Goal: Transaction & Acquisition: Purchase product/service

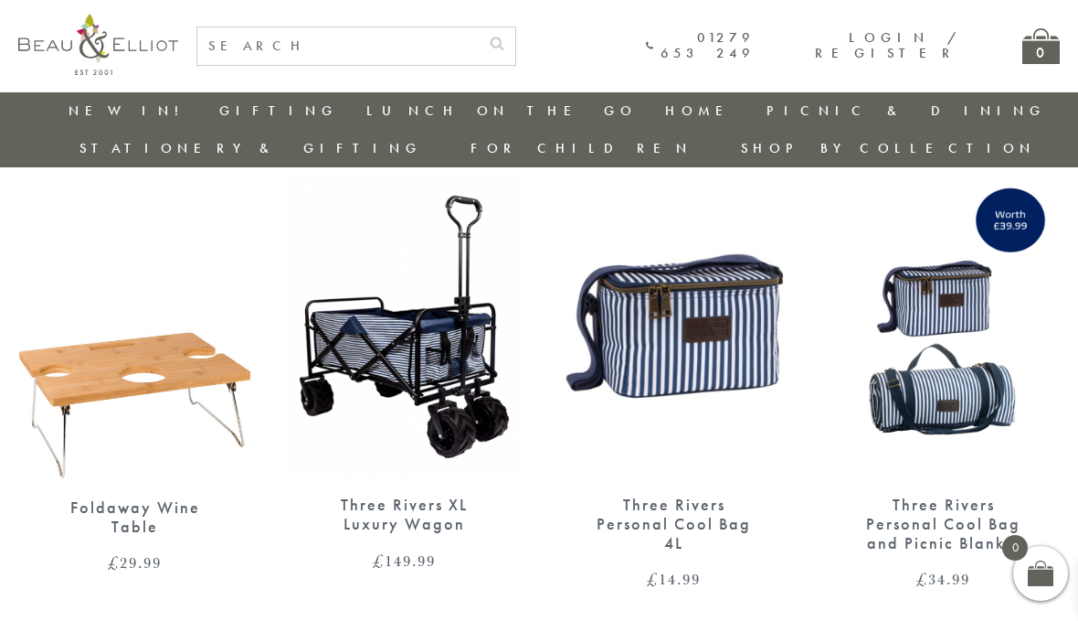
scroll to position [98, 0]
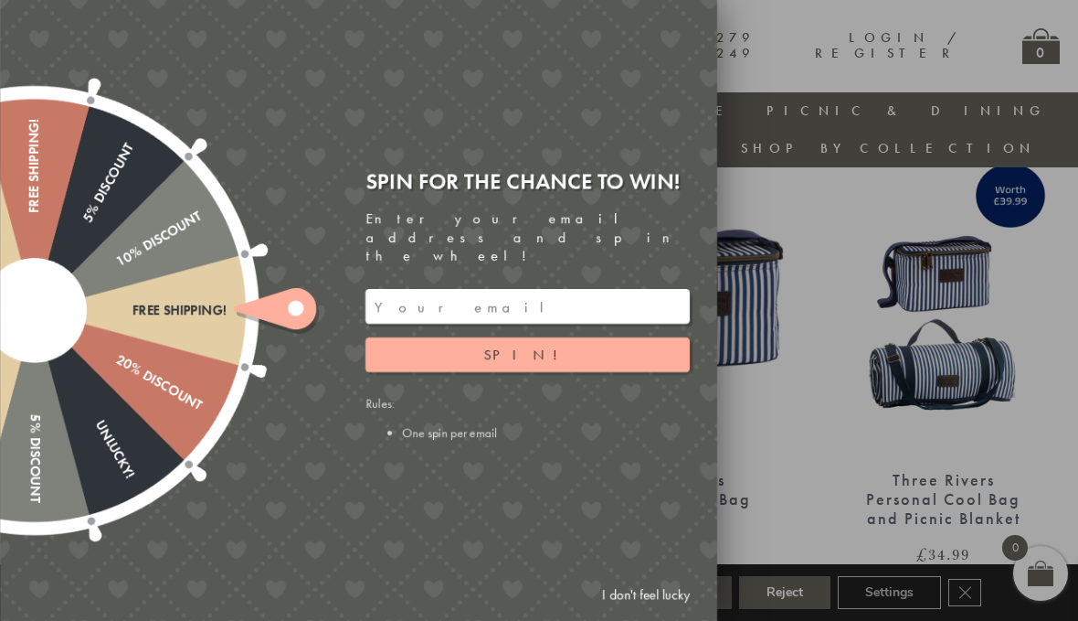
click at [506, 324] on input "email" at bounding box center [528, 306] width 324 height 35
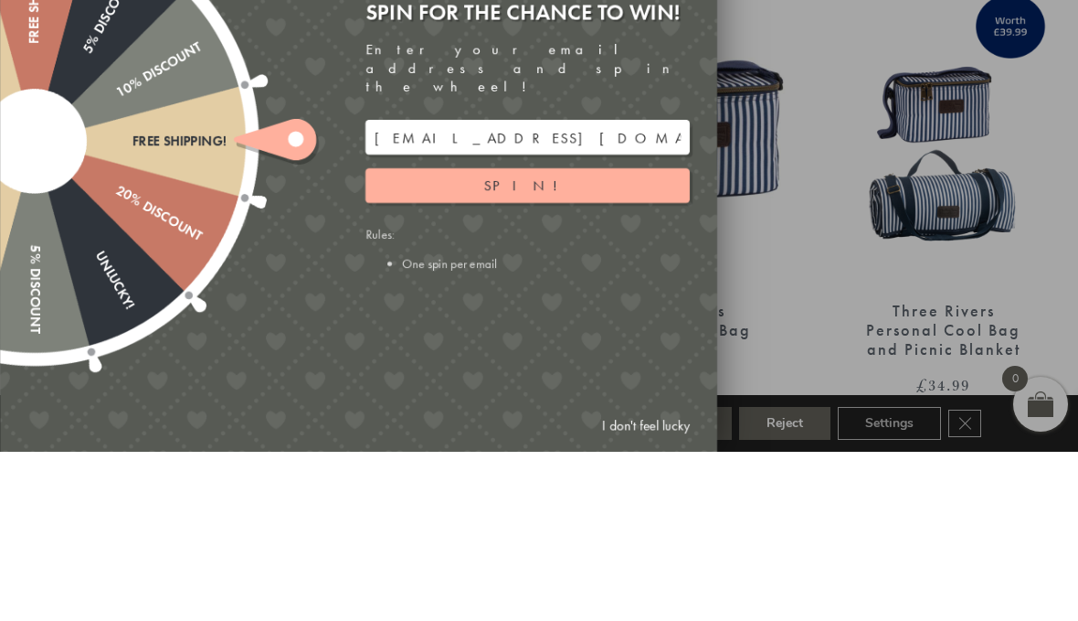
scroll to position [267, 0]
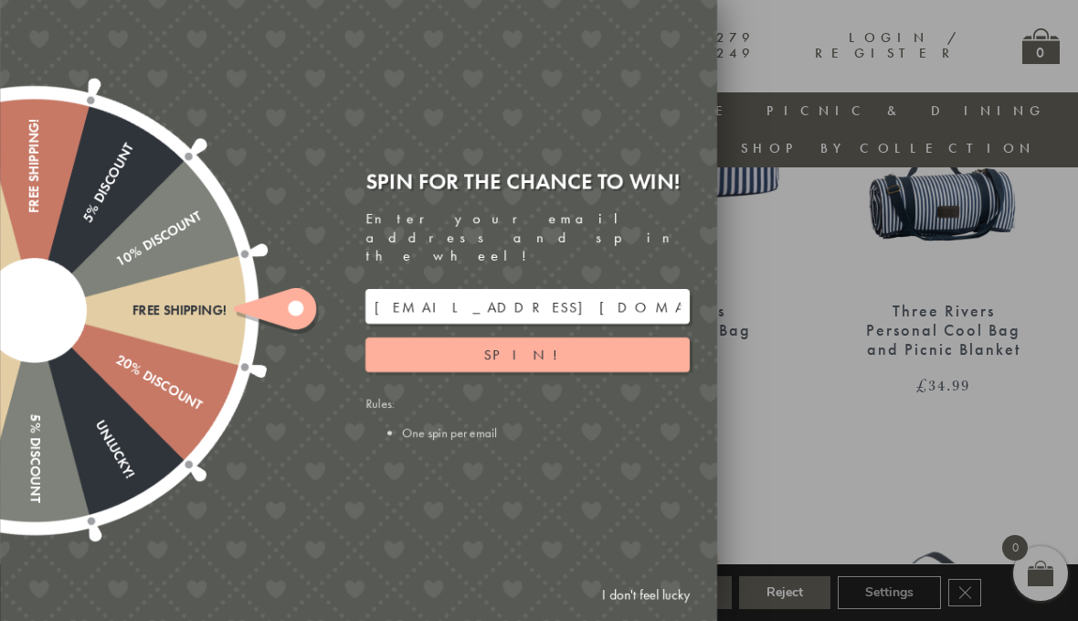
click at [599, 372] on button "Spin!" at bounding box center [528, 354] width 324 height 35
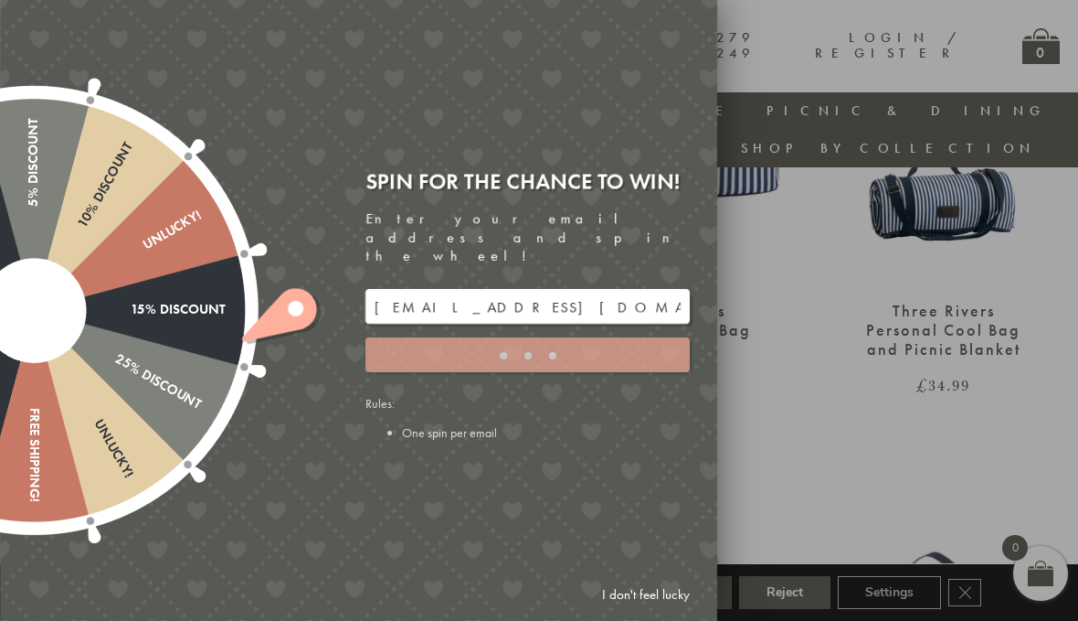
type input "82N8758V"
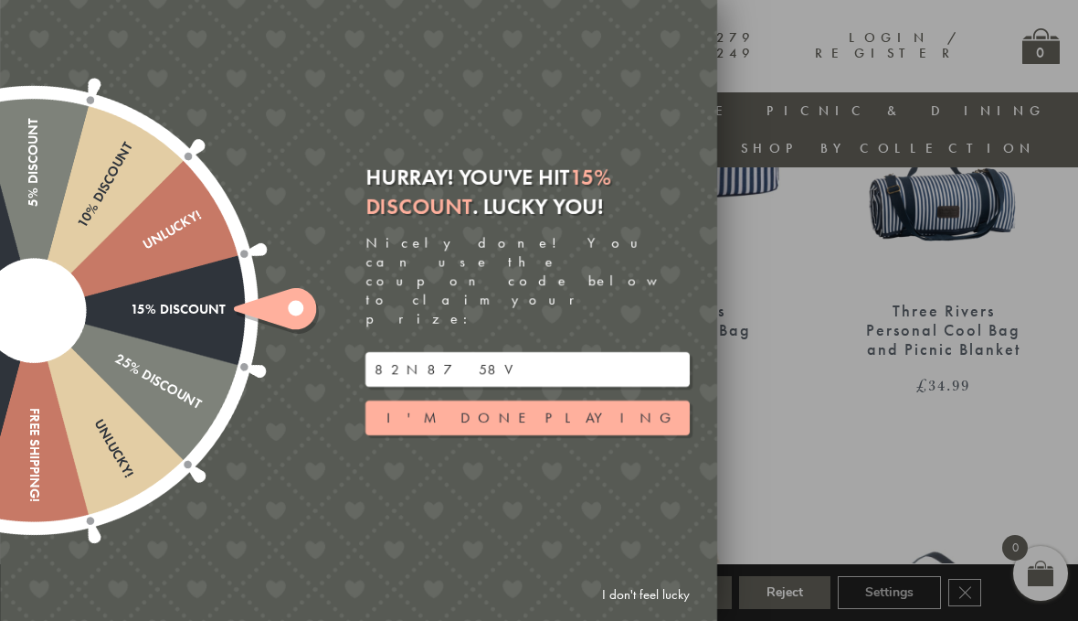
click at [584, 435] on button "I'm done playing" at bounding box center [528, 417] width 324 height 35
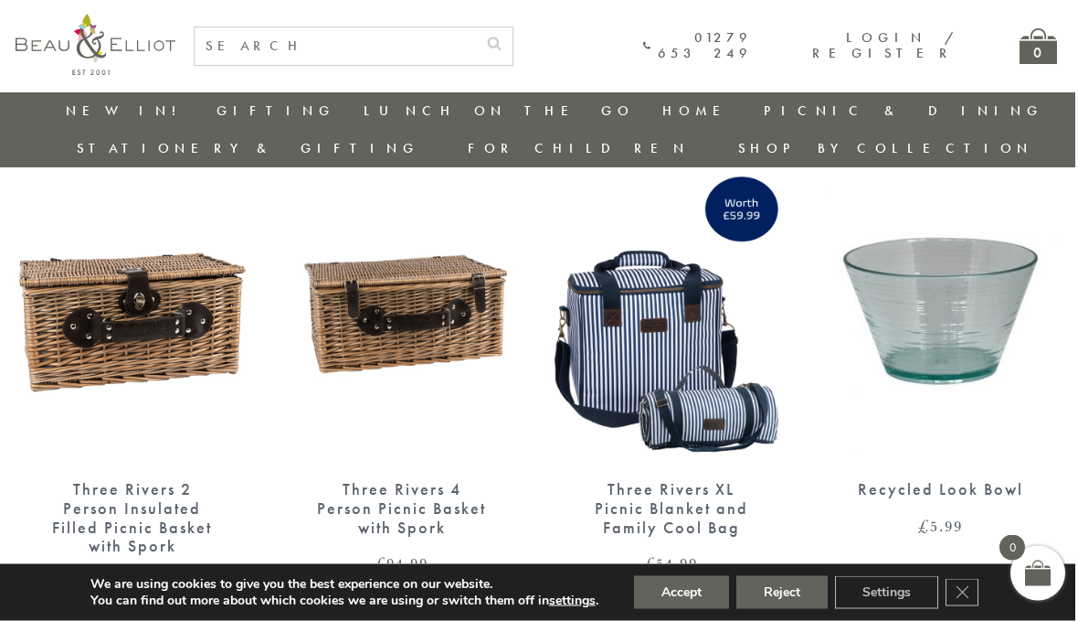
scroll to position [2024, 13]
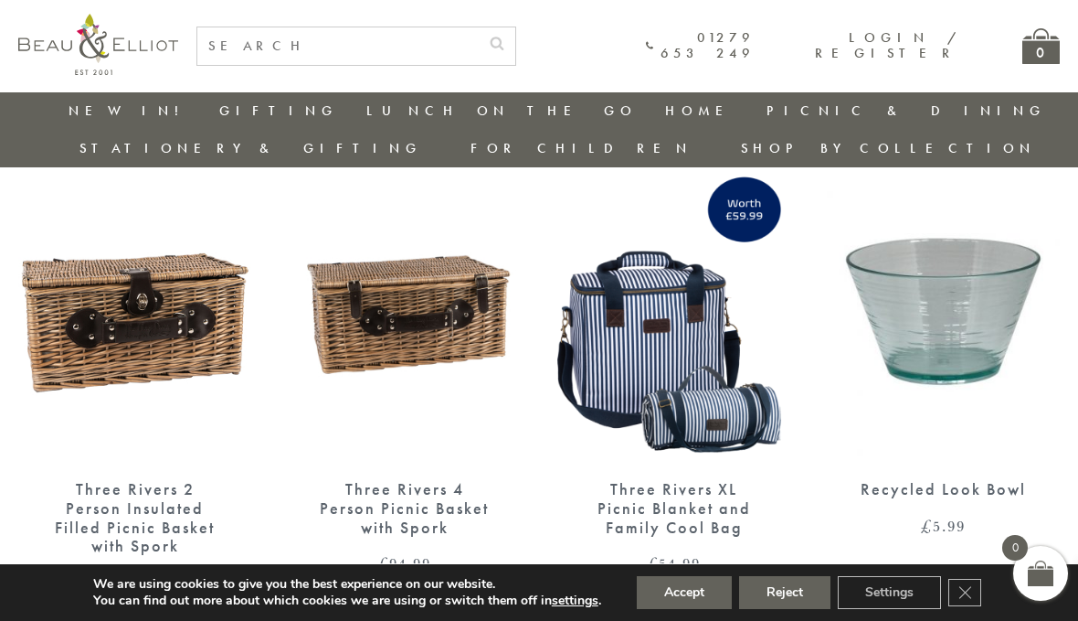
click at [727, 352] on img at bounding box center [673, 311] width 233 height 301
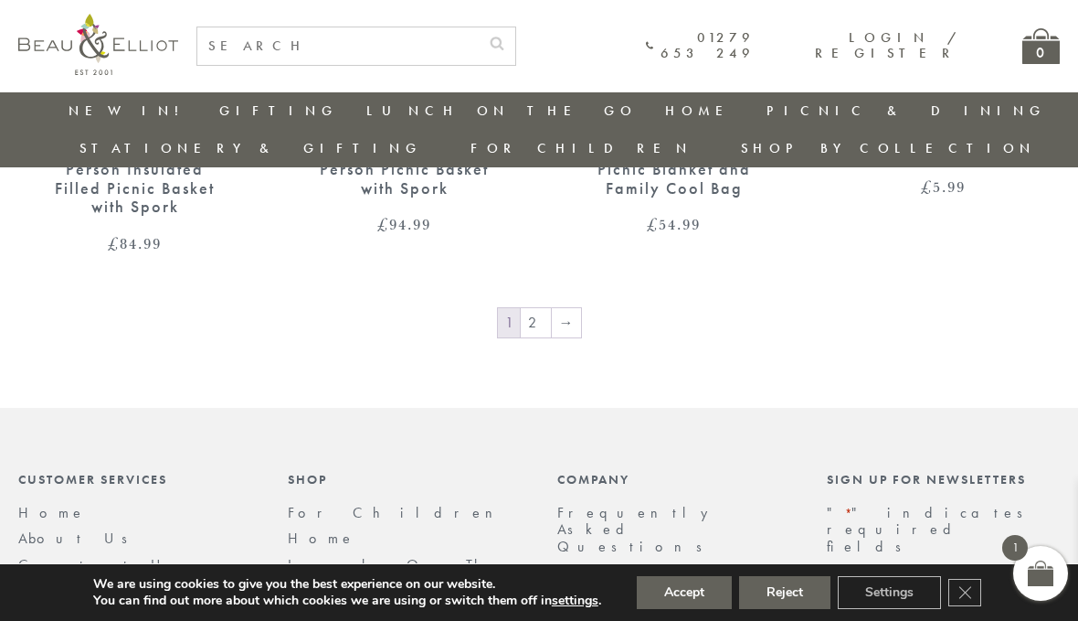
scroll to position [2349, 13]
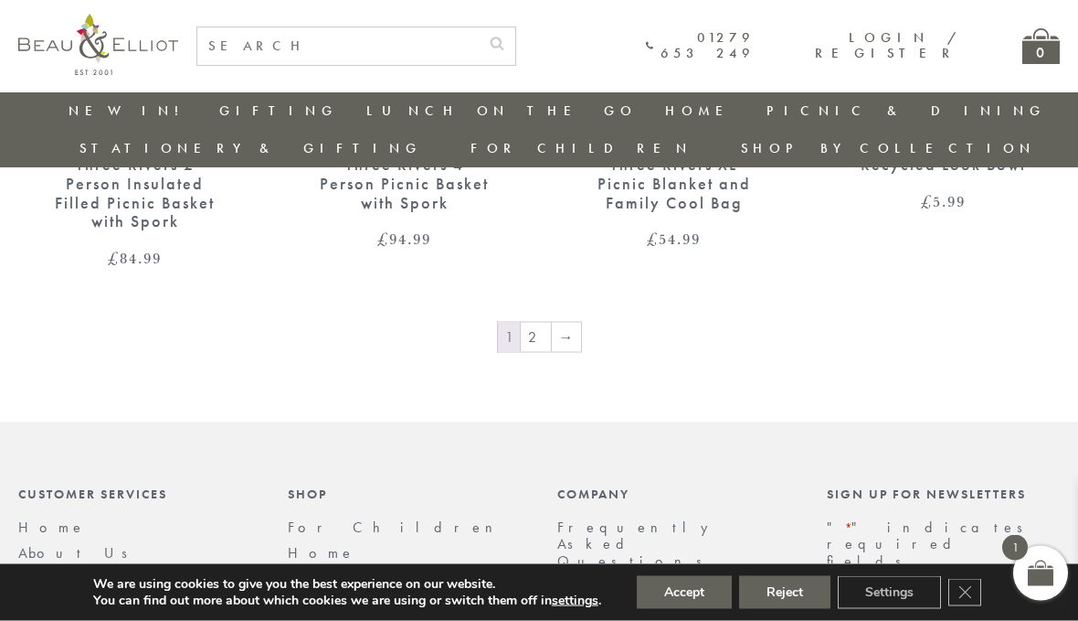
click at [553, 323] on link "→" at bounding box center [566, 337] width 29 height 29
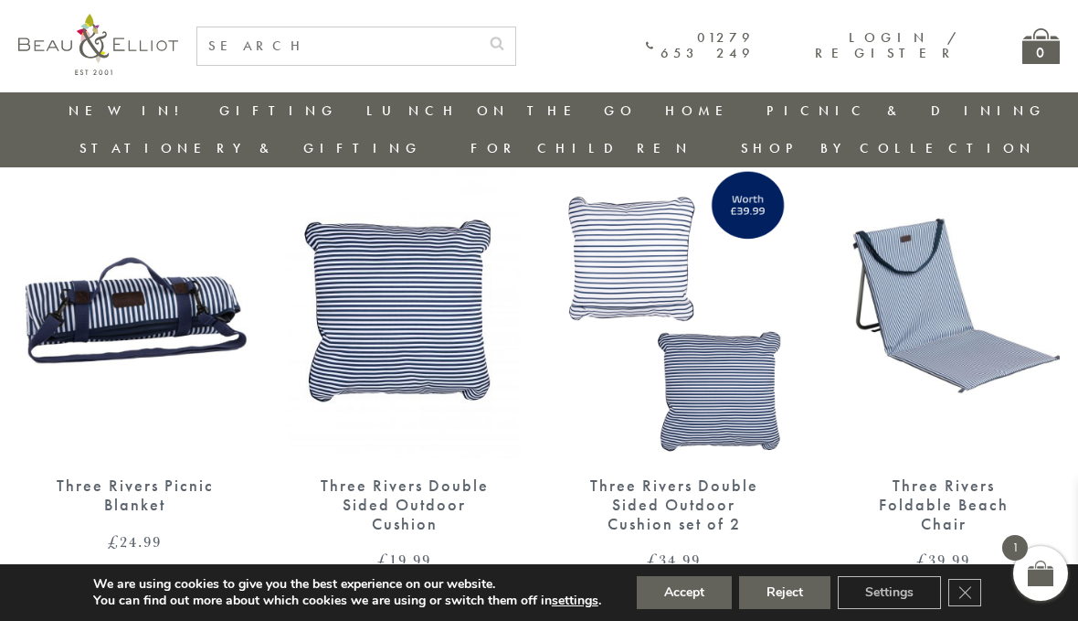
scroll to position [1039, 13]
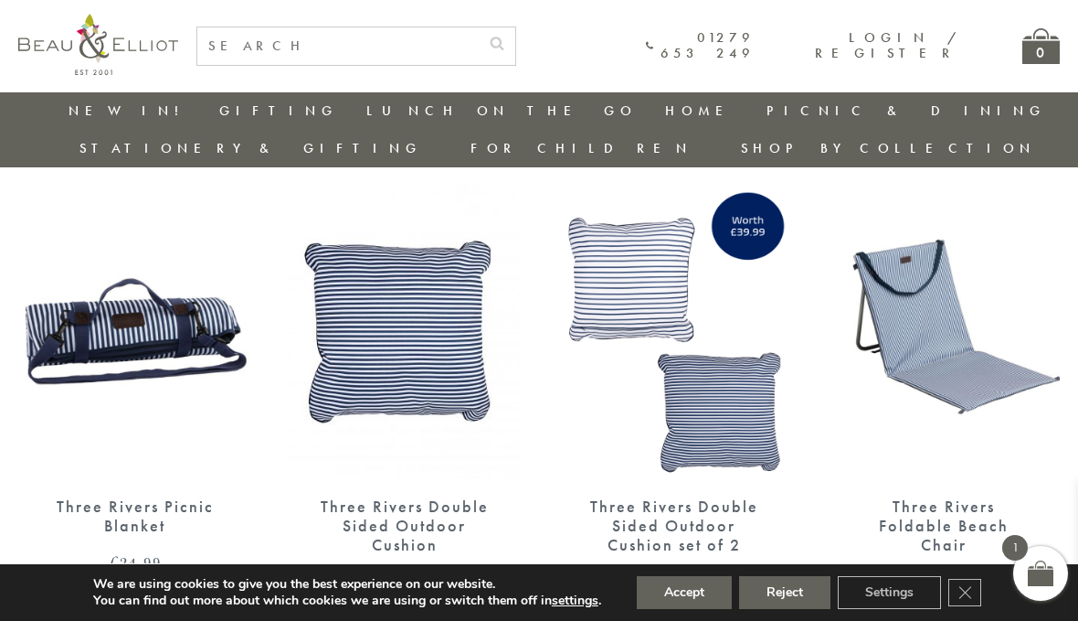
click at [746, 394] on img at bounding box center [673, 328] width 233 height 301
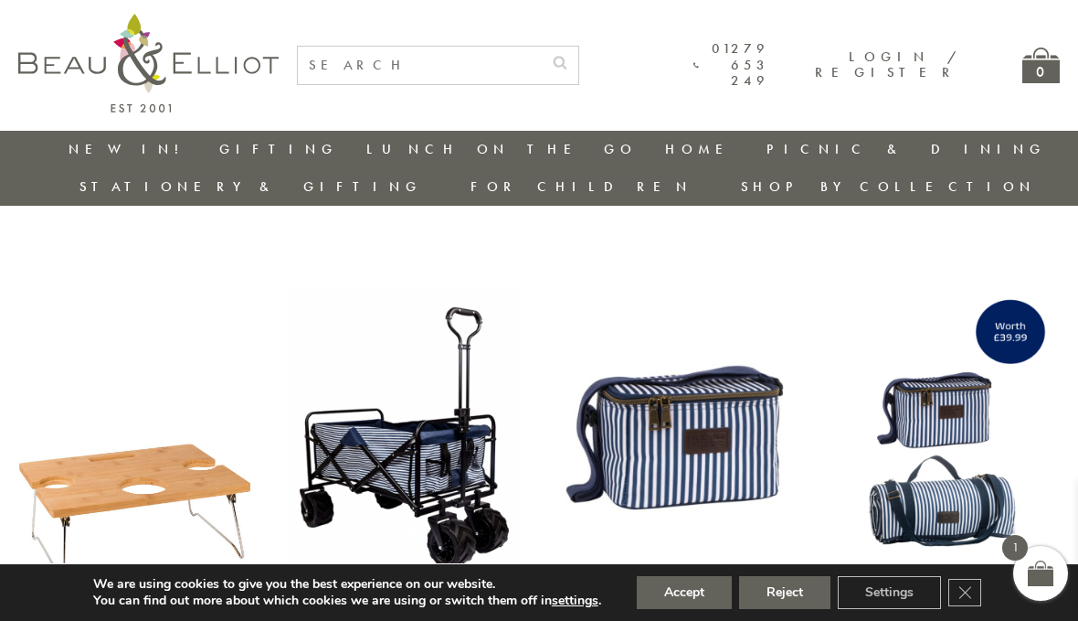
scroll to position [1123, 13]
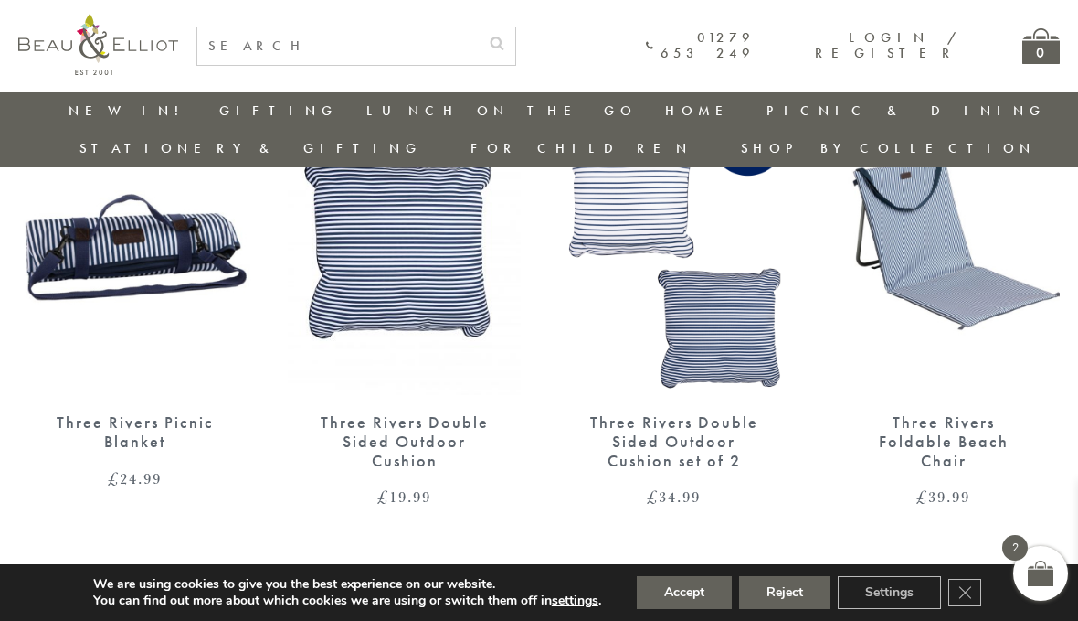
click at [1011, 272] on img at bounding box center [943, 244] width 233 height 301
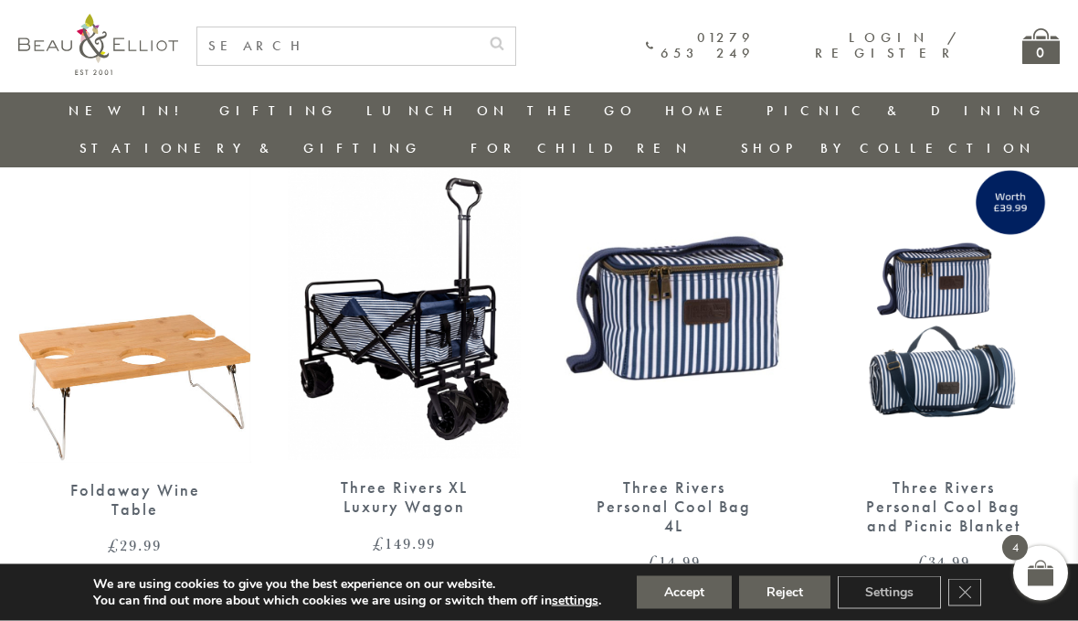
scroll to position [112, 13]
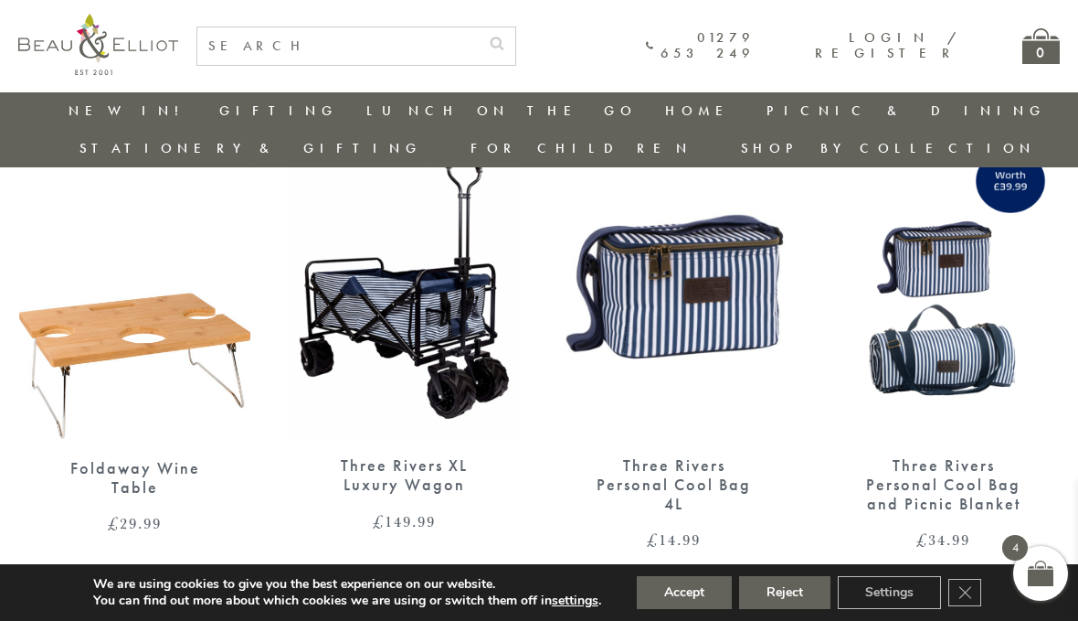
click at [452, 339] on img at bounding box center [404, 287] width 233 height 301
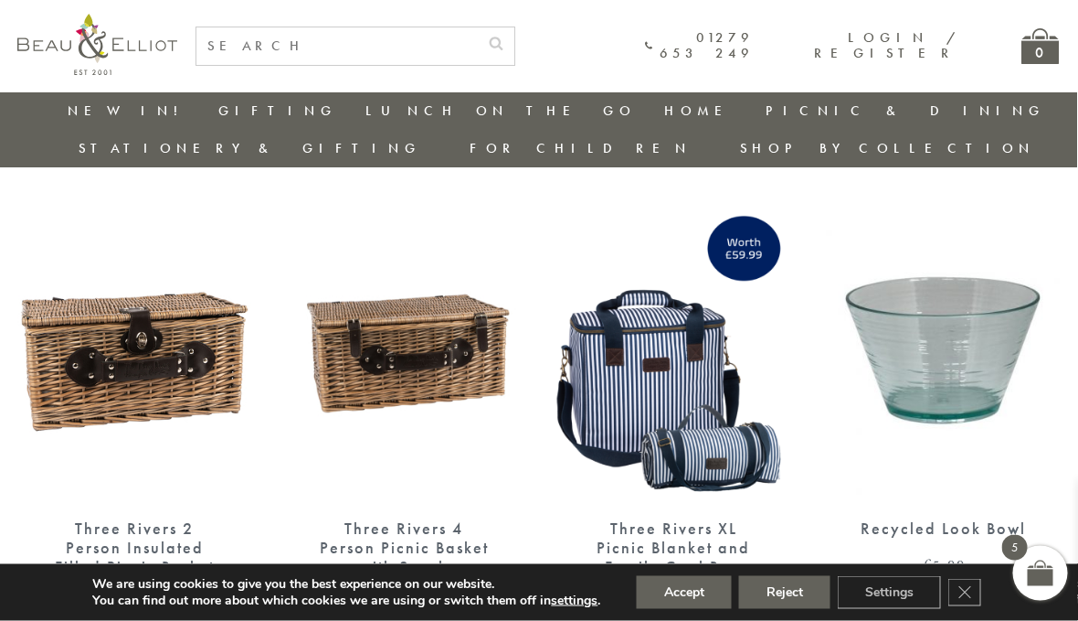
scroll to position [1954, 12]
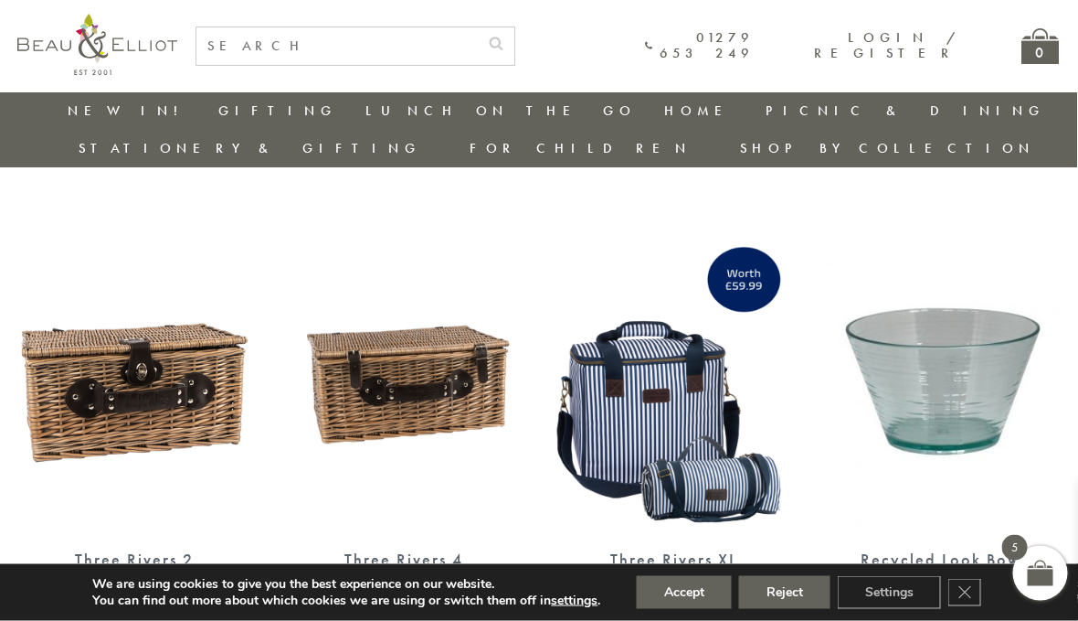
click at [1045, 32] on div "0" at bounding box center [1041, 46] width 37 height 36
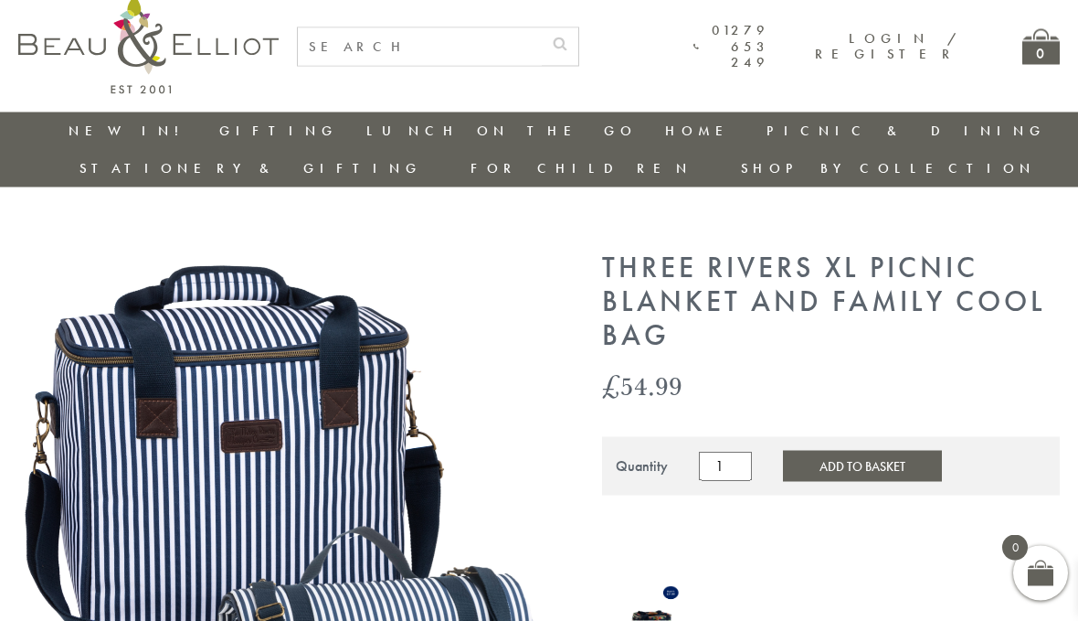
scroll to position [21, 0]
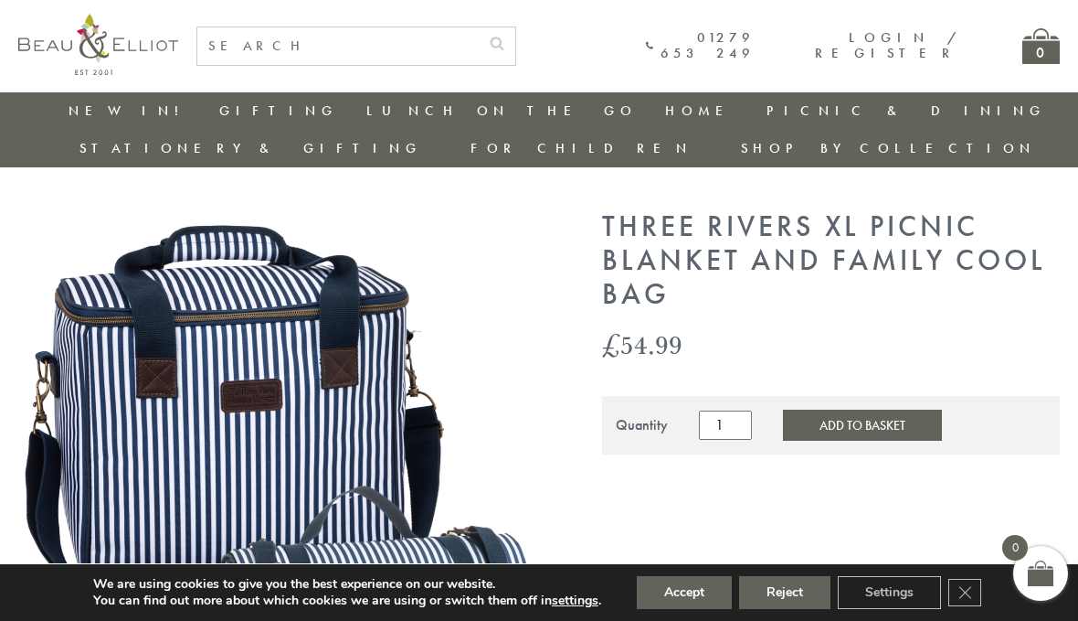
click at [848, 409] on button "Add to Basket" at bounding box center [862, 424] width 159 height 31
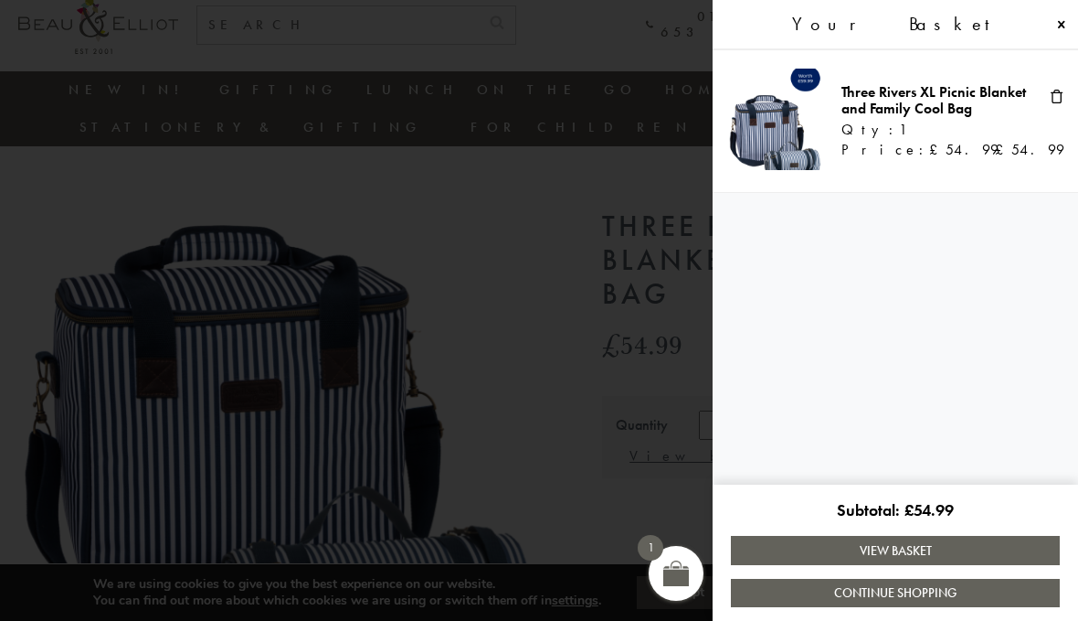
click at [551, 334] on span at bounding box center [539, 310] width 1078 height 621
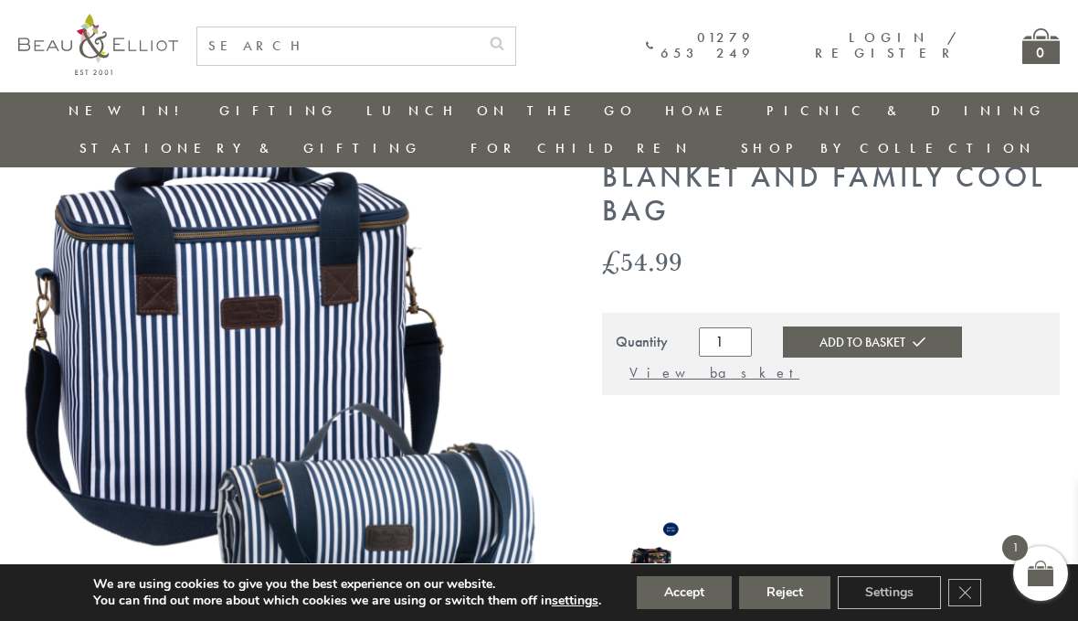
scroll to position [105, 0]
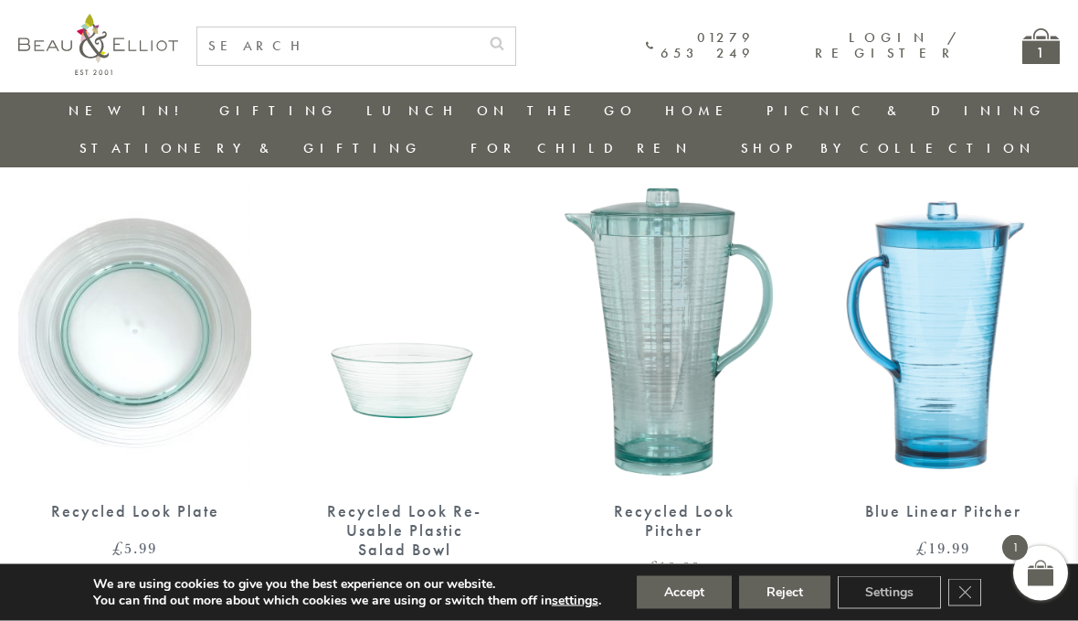
scroll to position [26, 0]
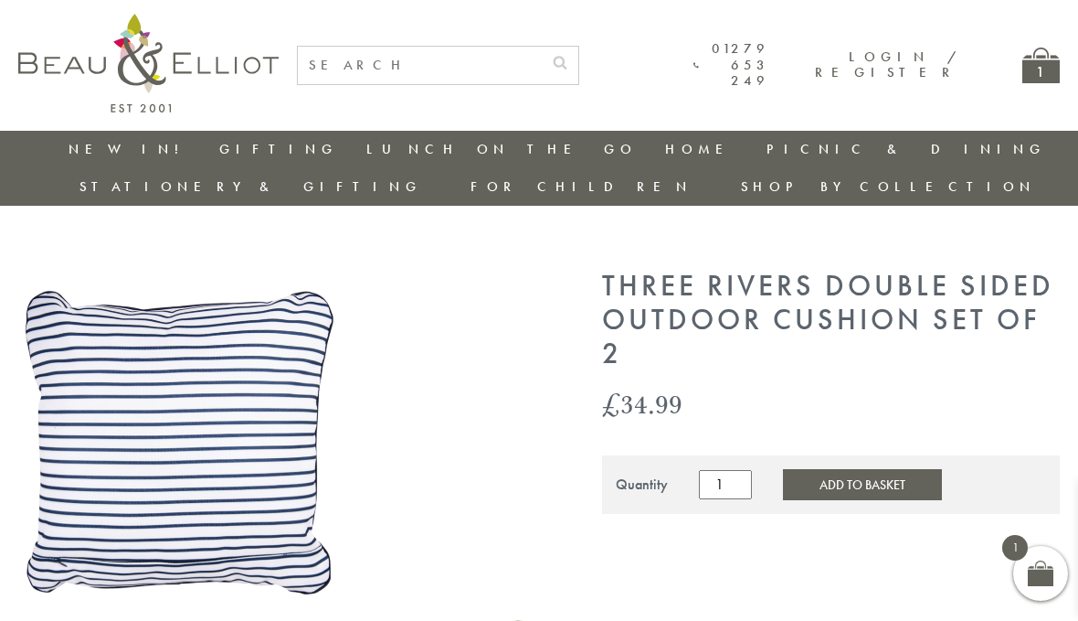
click at [866, 469] on button "Add to Basket" at bounding box center [862, 484] width 159 height 31
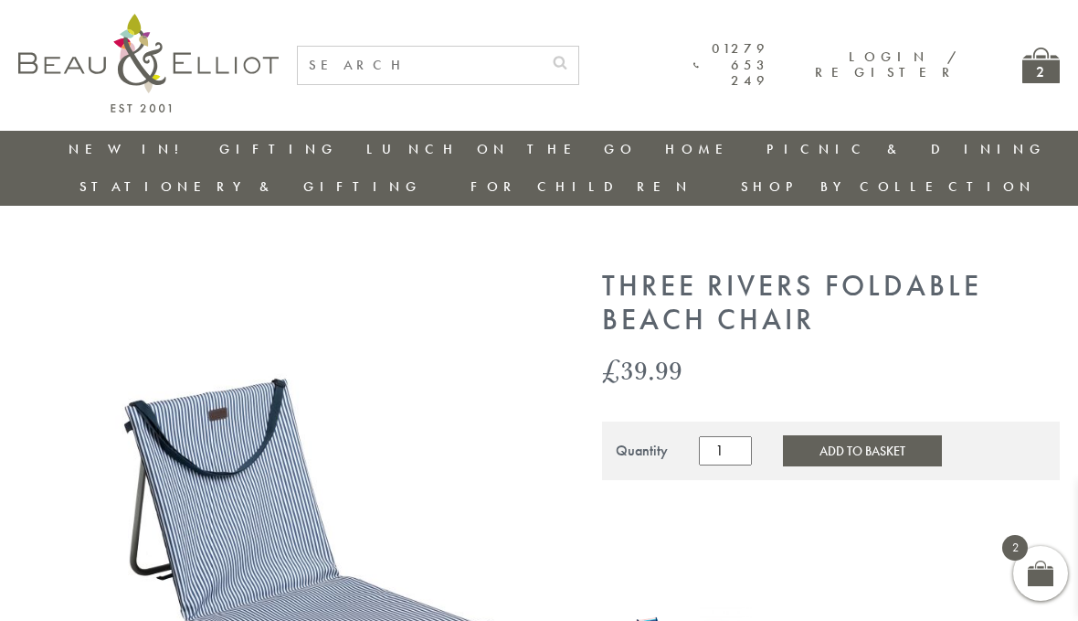
click at [732, 436] on input "1" at bounding box center [725, 450] width 53 height 29
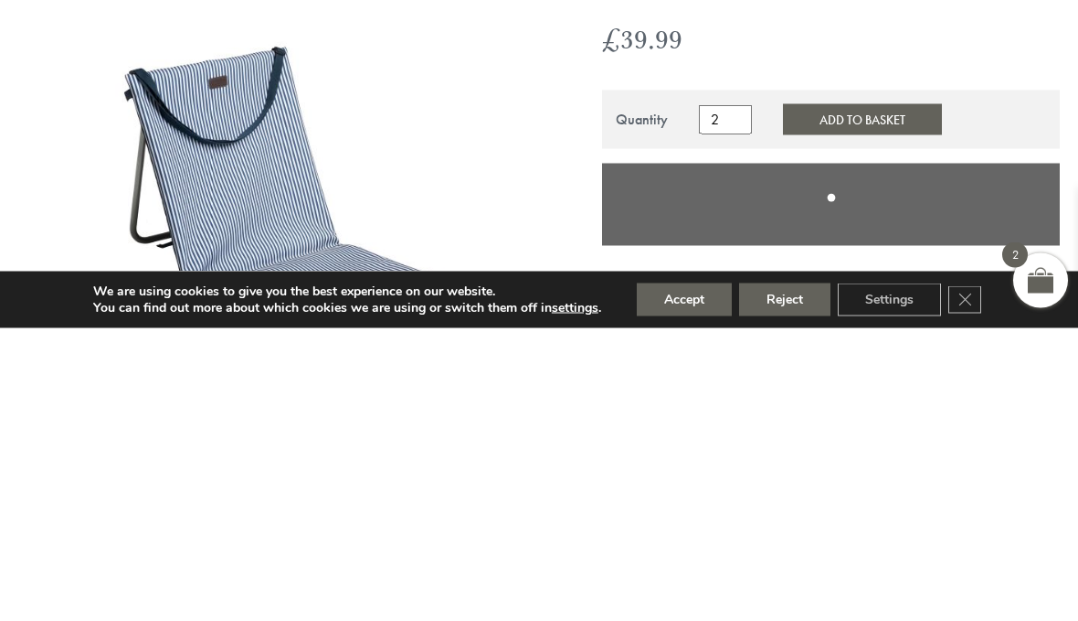
type input "2"
click at [836, 397] on button "Add to Basket" at bounding box center [862, 412] width 159 height 31
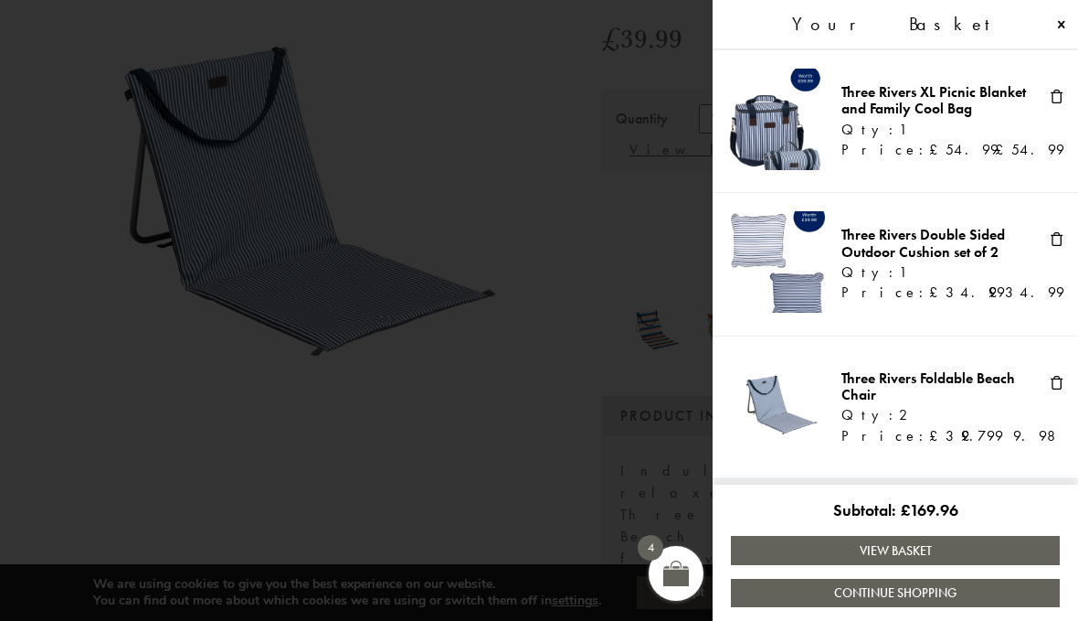
scroll to position [293, 0]
click at [530, 488] on span at bounding box center [539, 310] width 1078 height 621
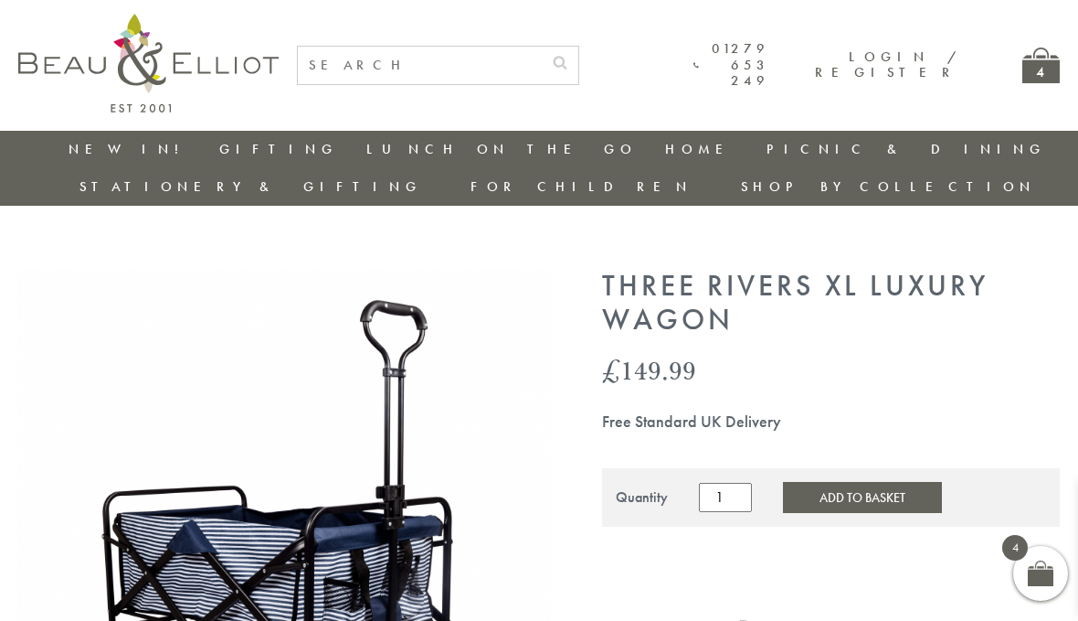
click at [877, 482] on button "Add to Basket" at bounding box center [862, 497] width 159 height 31
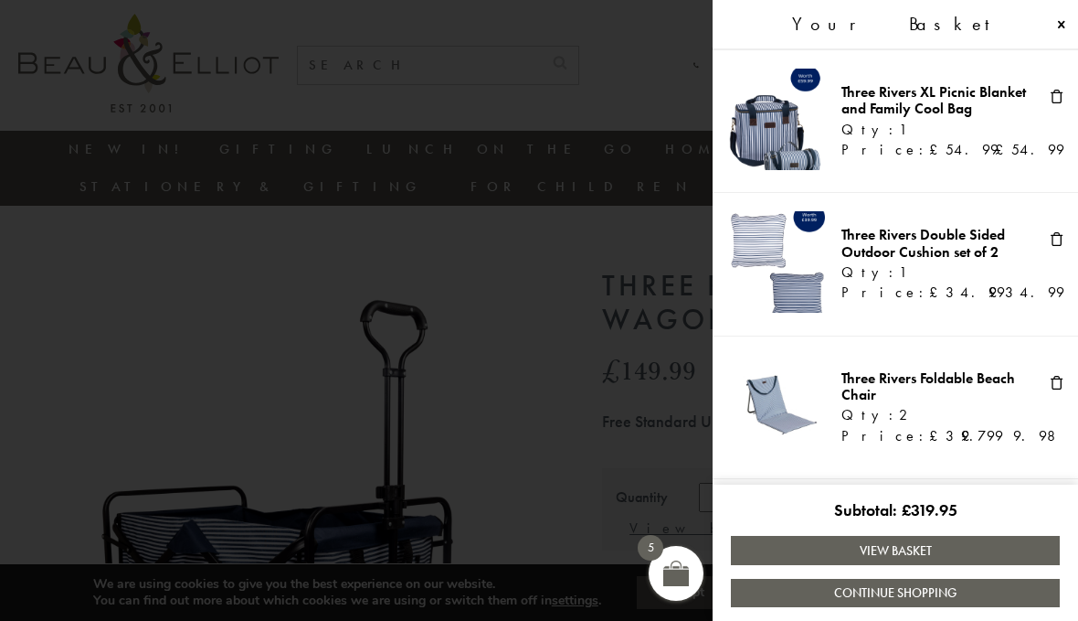
click at [310, 233] on span at bounding box center [539, 310] width 1078 height 621
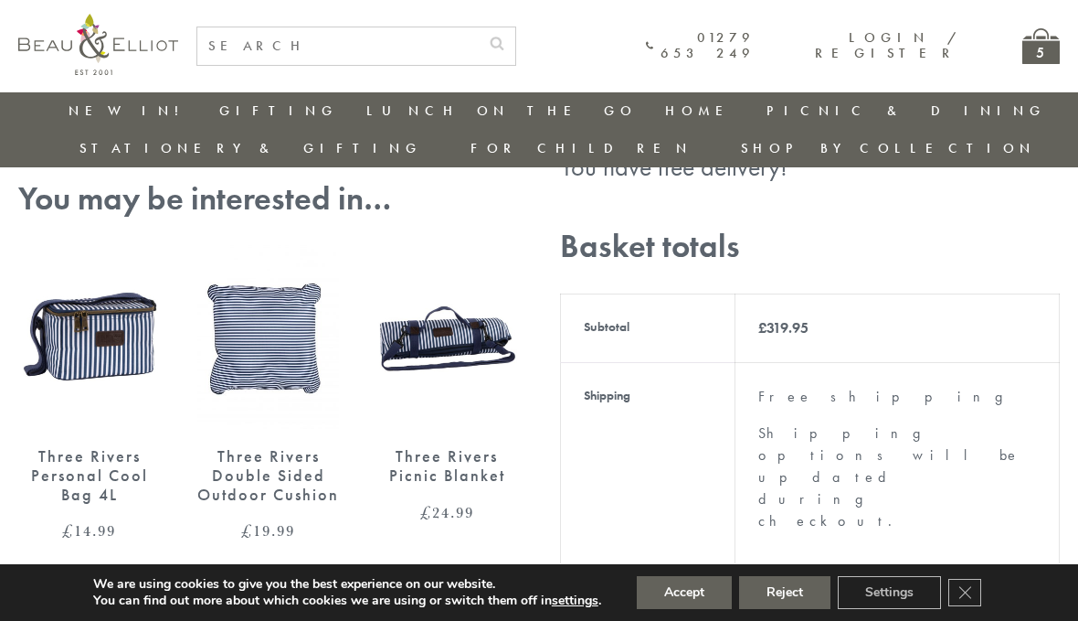
scroll to position [687, 0]
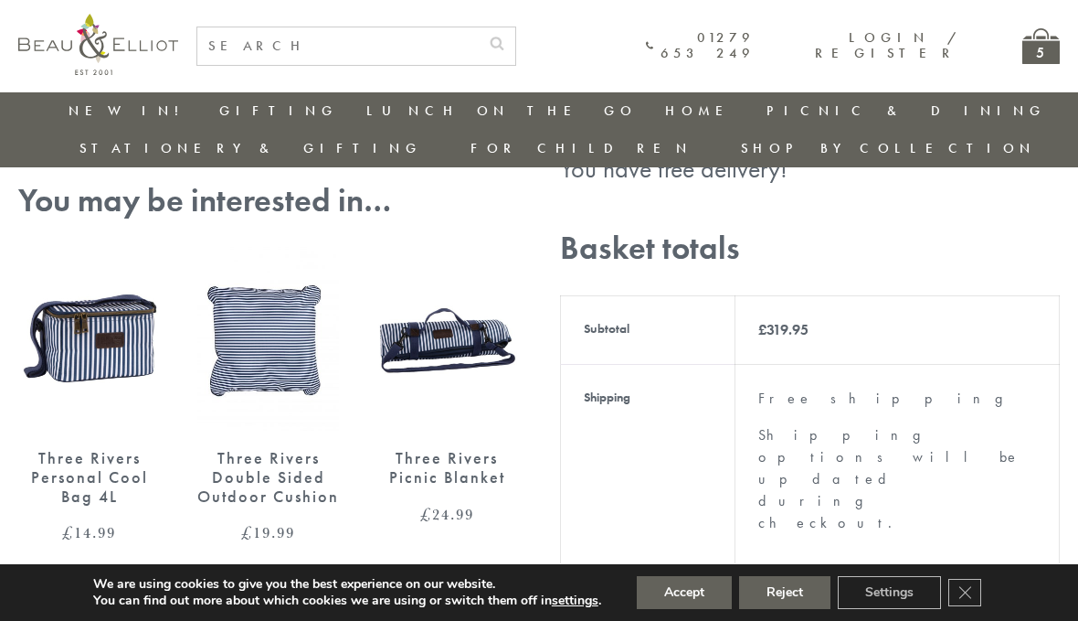
click at [179, 94] on input "Coupon:" at bounding box center [165, 73] width 228 height 41
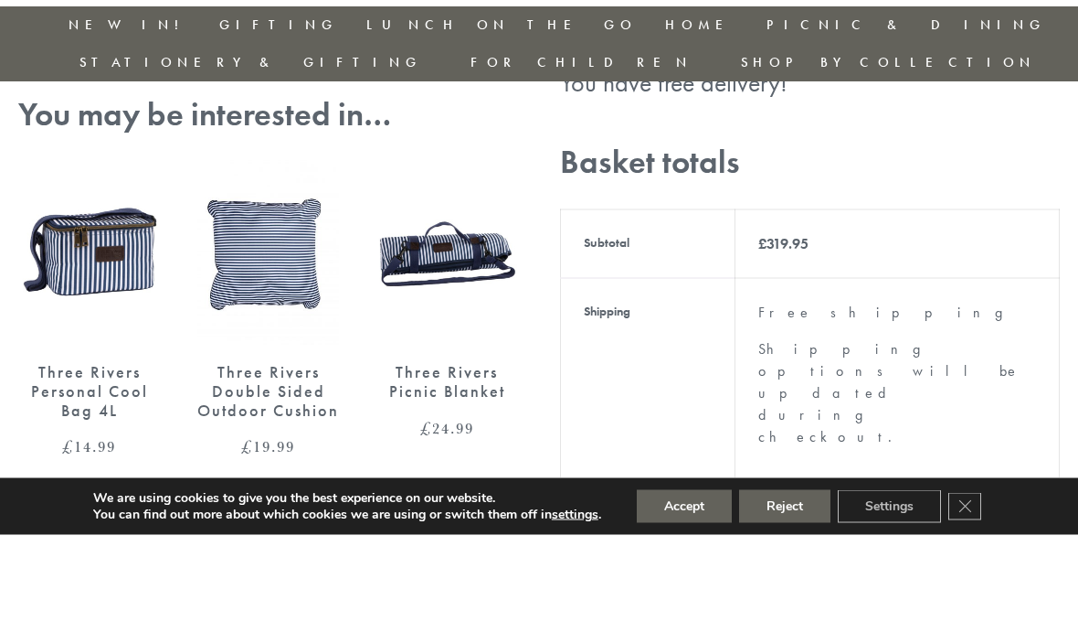
click at [166, 94] on input "Coupon:" at bounding box center [165, 73] width 228 height 41
paste input "82N8758V"
type input "82N8758V"
click at [381, 94] on button "Apply coupon" at bounding box center [360, 73] width 143 height 41
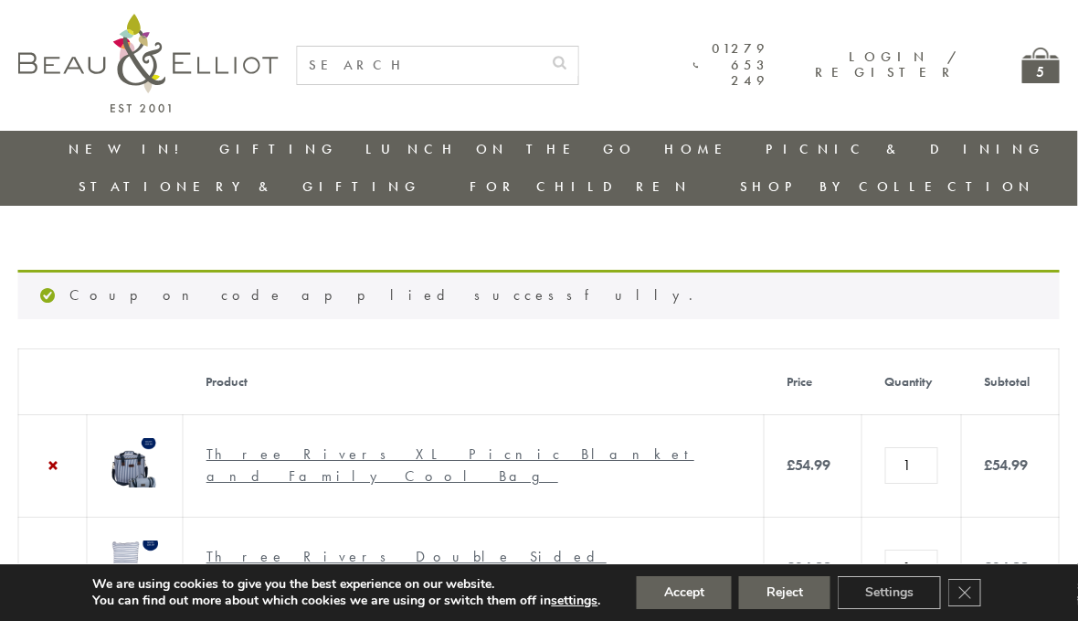
scroll to position [0, 11]
